Goal: Check status: Check status

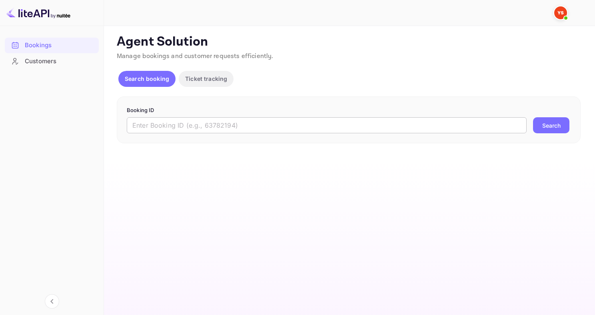
drag, startPoint x: 0, startPoint y: 0, endPoint x: 249, endPoint y: 122, distance: 277.7
click at [219, 122] on input "text" at bounding box center [327, 125] width 400 height 16
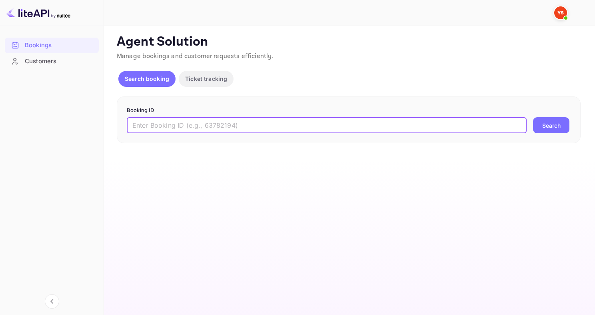
paste input "9958806"
type input "9958806"
click at [533, 117] on button "Search" at bounding box center [551, 125] width 36 height 16
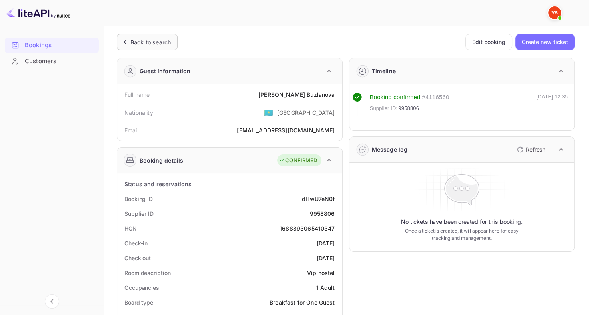
click at [163, 38] on div "Back to search" at bounding box center [150, 42] width 40 height 8
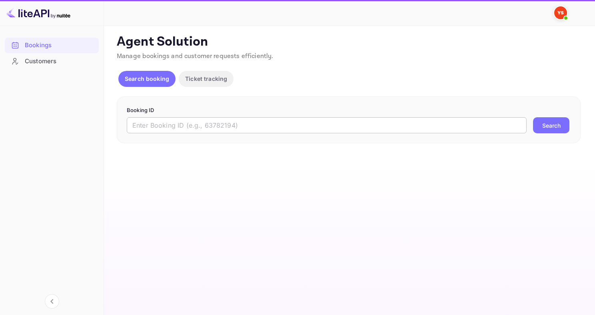
click at [213, 128] on input "text" at bounding box center [327, 125] width 400 height 16
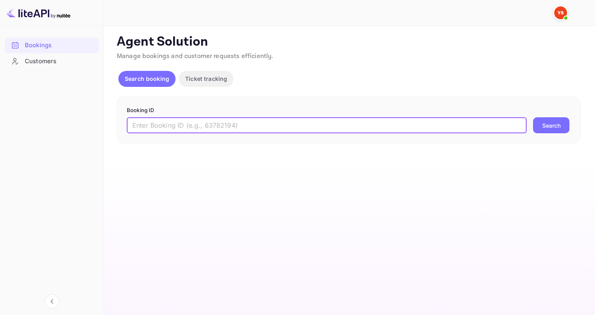
paste input "9959150"
type input "9959150"
click at [533, 117] on button "Search" at bounding box center [551, 125] width 36 height 16
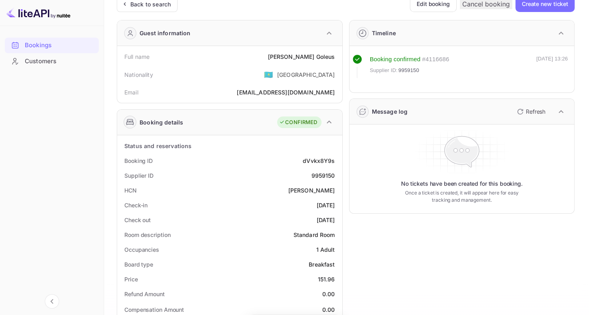
scroll to position [40, 0]
